Goal: Transaction & Acquisition: Purchase product/service

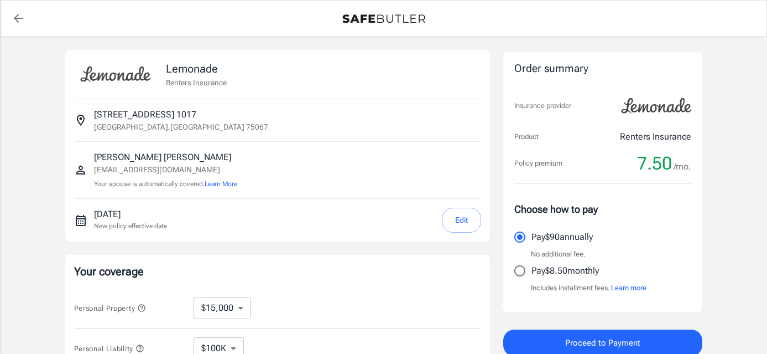
select select "15000"
select select "500"
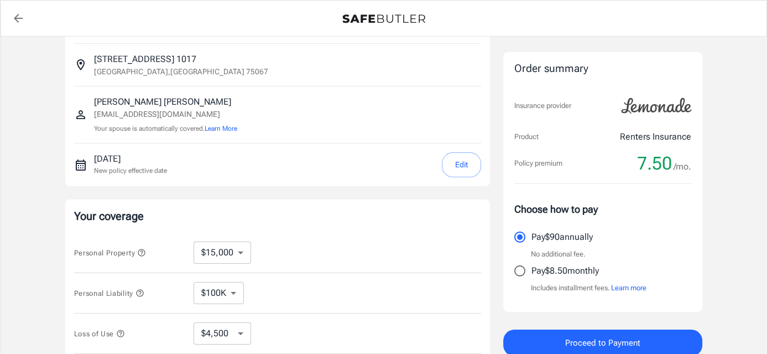
scroll to position [111, 0]
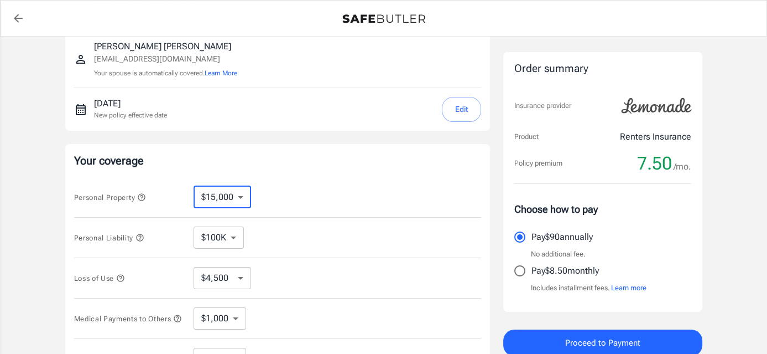
click at [242, 195] on select "$10,000 $15,000 $20,000 $25,000 $30,000 $40,000 $50,000 $100K $150K $200K $250K" at bounding box center [223, 197] width 58 height 22
click at [341, 184] on div "Personal Property $10,000 $15,000 $20,000 $25,000 $30,000 $40,000 $50,000 $100K…" at bounding box center [277, 197] width 407 height 40
click at [516, 271] on input "Pay $8.50 monthly" at bounding box center [519, 270] width 23 height 23
radio input "true"
click at [462, 107] on button "Edit" at bounding box center [461, 109] width 39 height 25
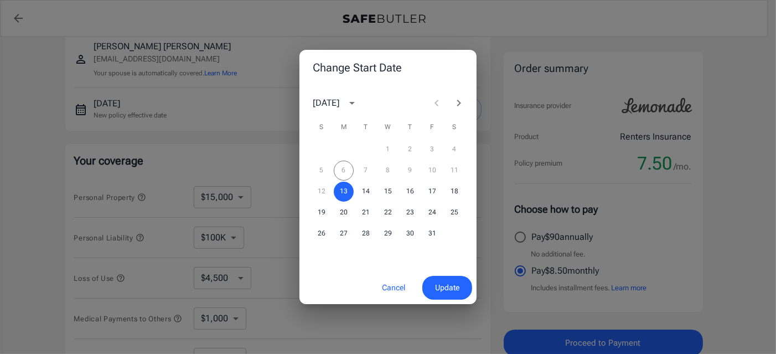
click at [445, 296] on button "Update" at bounding box center [447, 288] width 50 height 24
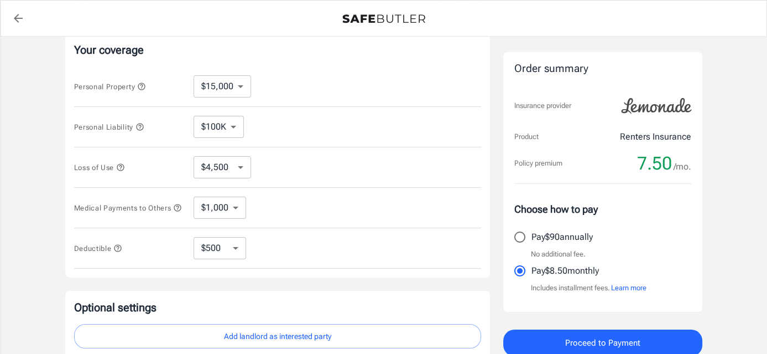
scroll to position [277, 0]
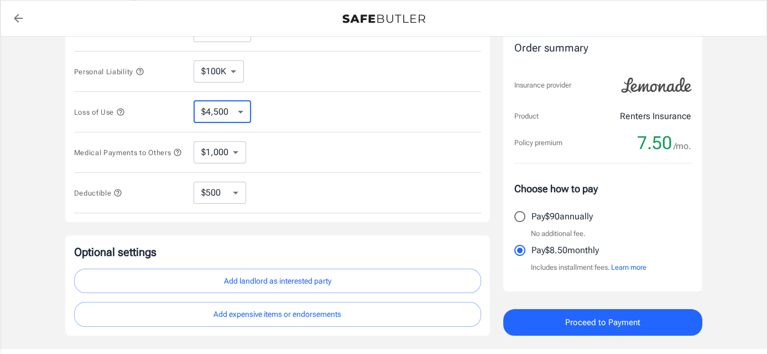
click at [235, 113] on select "$4,500 $7,500 $13,500 $22,500 $34,500 $55,500 $85,500 $130K $200K" at bounding box center [223, 112] width 58 height 22
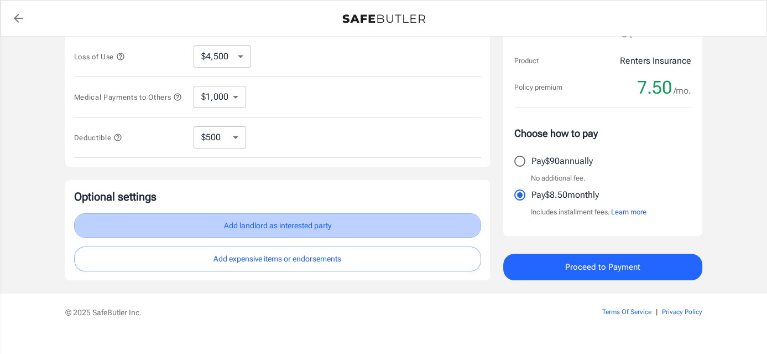
click at [273, 227] on button "Add landlord as interested party" at bounding box center [277, 225] width 407 height 25
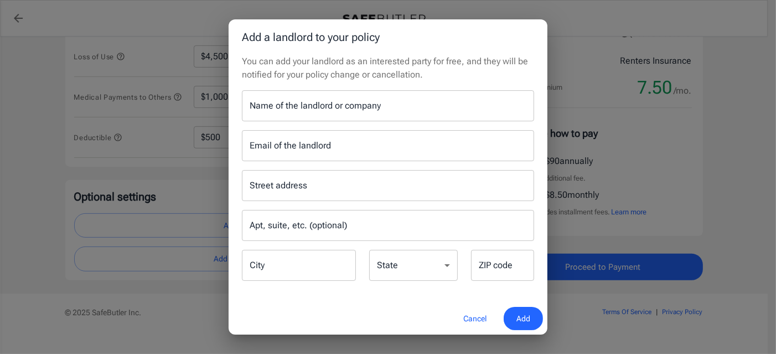
drag, startPoint x: 56, startPoint y: 219, endPoint x: 46, endPoint y: 215, distance: 11.0
click at [46, 215] on div "Add a landlord to your policy You can add your landlord as an interested party …" at bounding box center [388, 177] width 776 height 354
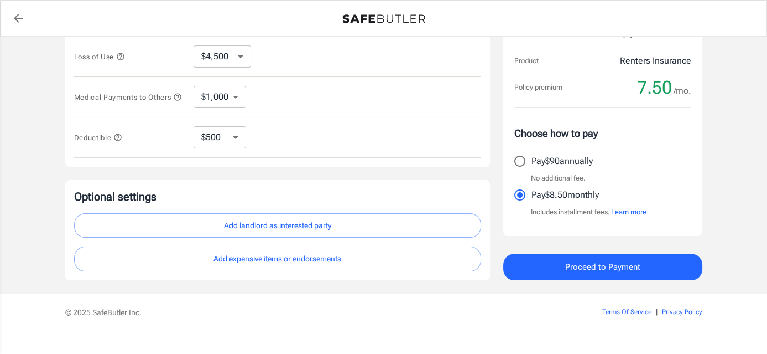
scroll to position [221, 0]
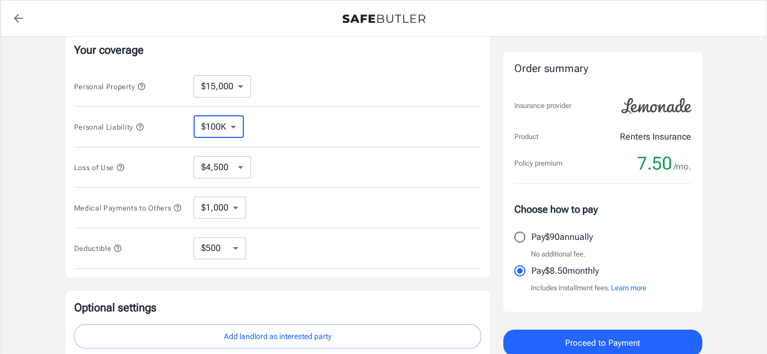
click at [224, 128] on select "$100K $200K $300K $400K $500K" at bounding box center [219, 127] width 50 height 22
click at [142, 127] on icon "button" at bounding box center [140, 126] width 9 height 9
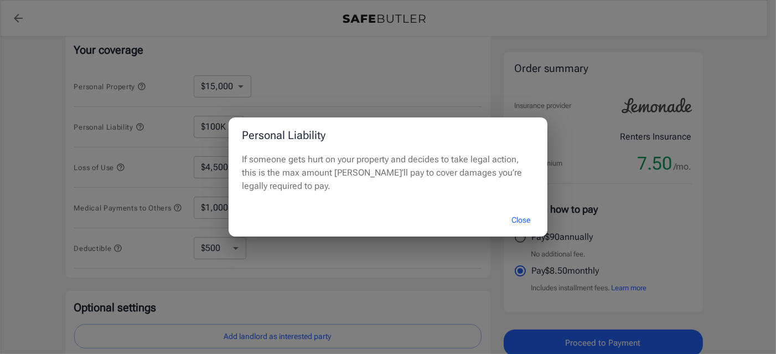
click at [142, 127] on div "Personal Liability If someone gets hurt on your property and decides to take le…" at bounding box center [388, 177] width 776 height 354
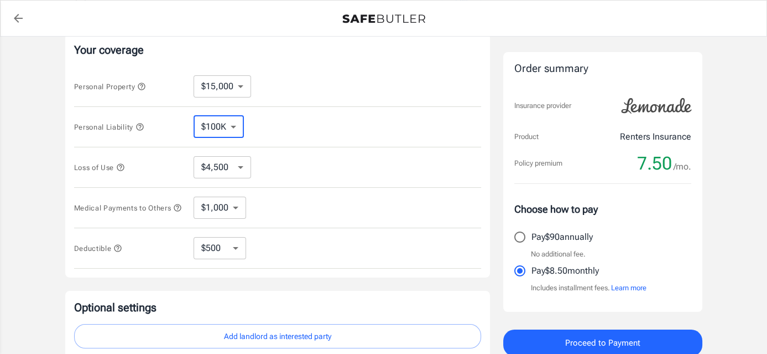
drag, startPoint x: 236, startPoint y: 125, endPoint x: 229, endPoint y: 132, distance: 9.4
click at [236, 125] on select "$100K $200K $300K $400K $500K" at bounding box center [219, 127] width 50 height 22
select select "300000"
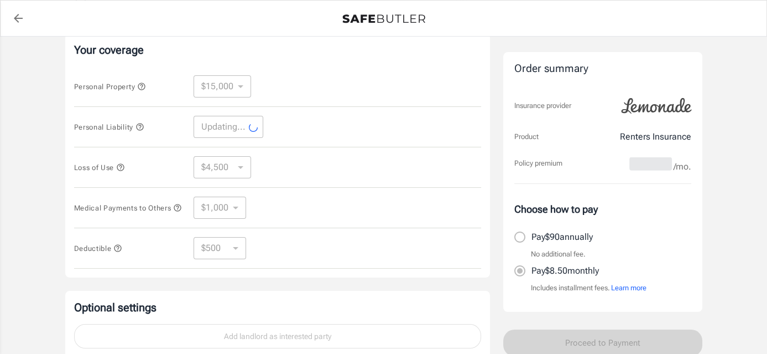
select select "300000"
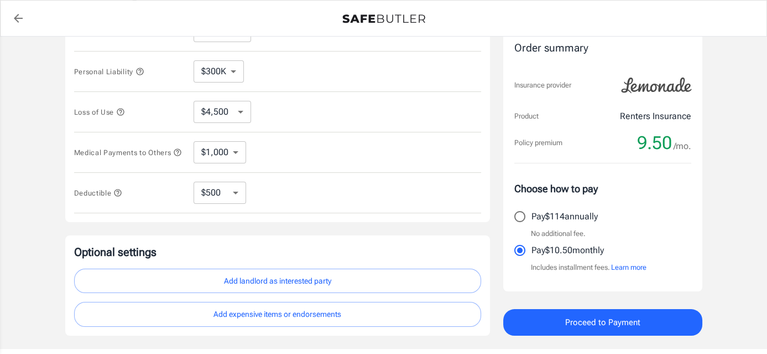
scroll to position [332, 0]
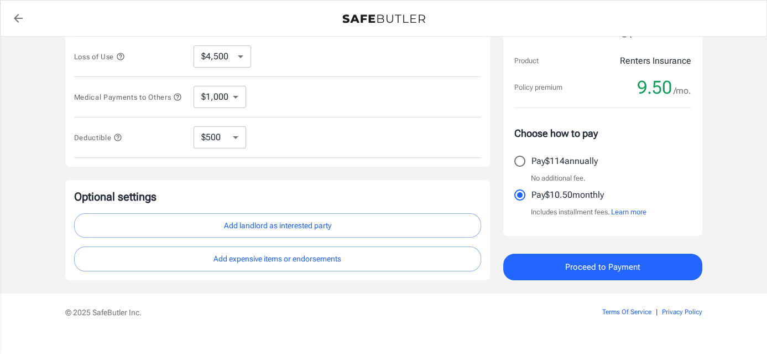
click at [619, 266] on span "Proceed to Payment" at bounding box center [602, 266] width 75 height 14
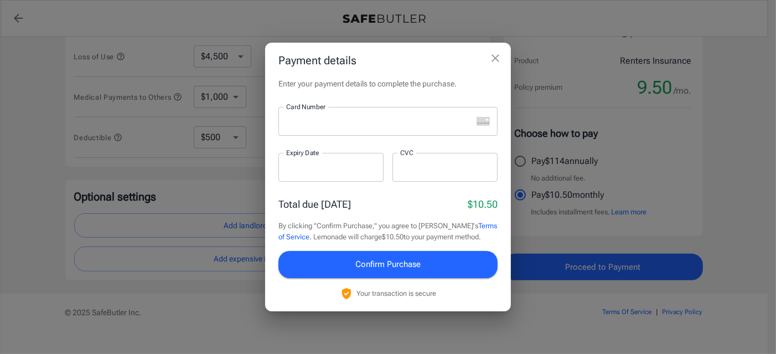
click at [285, 118] on div at bounding box center [375, 121] width 194 height 29
click at [314, 127] on div at bounding box center [375, 121] width 194 height 29
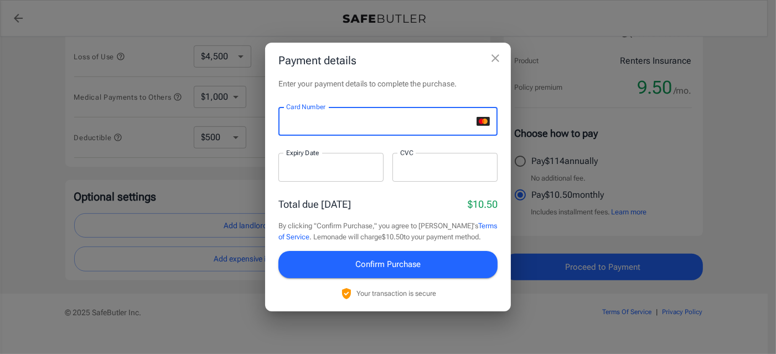
click at [325, 160] on div at bounding box center [330, 167] width 105 height 29
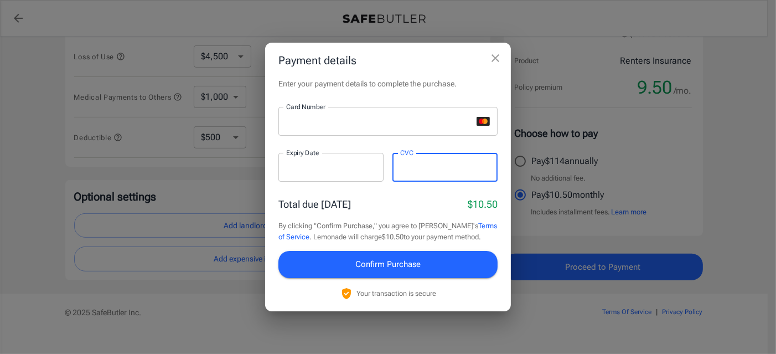
click at [380, 266] on span "Confirm Purchase" at bounding box center [387, 264] width 65 height 14
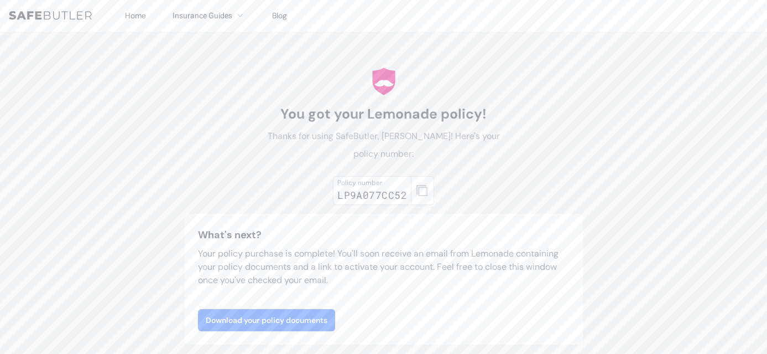
click at [253, 315] on link "Download your policy documents" at bounding box center [266, 320] width 137 height 22
